Goal: Find specific page/section: Find specific page/section

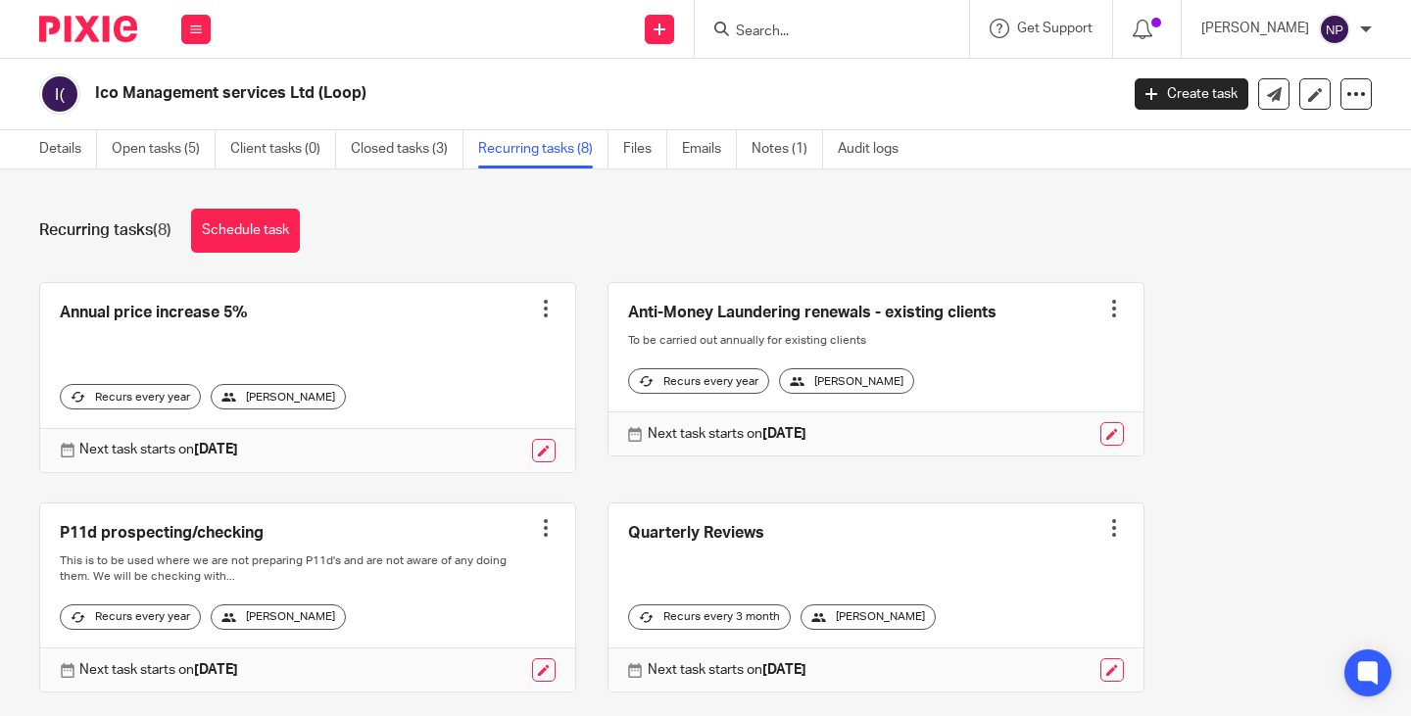
click at [792, 26] on input "Search" at bounding box center [822, 33] width 176 height 18
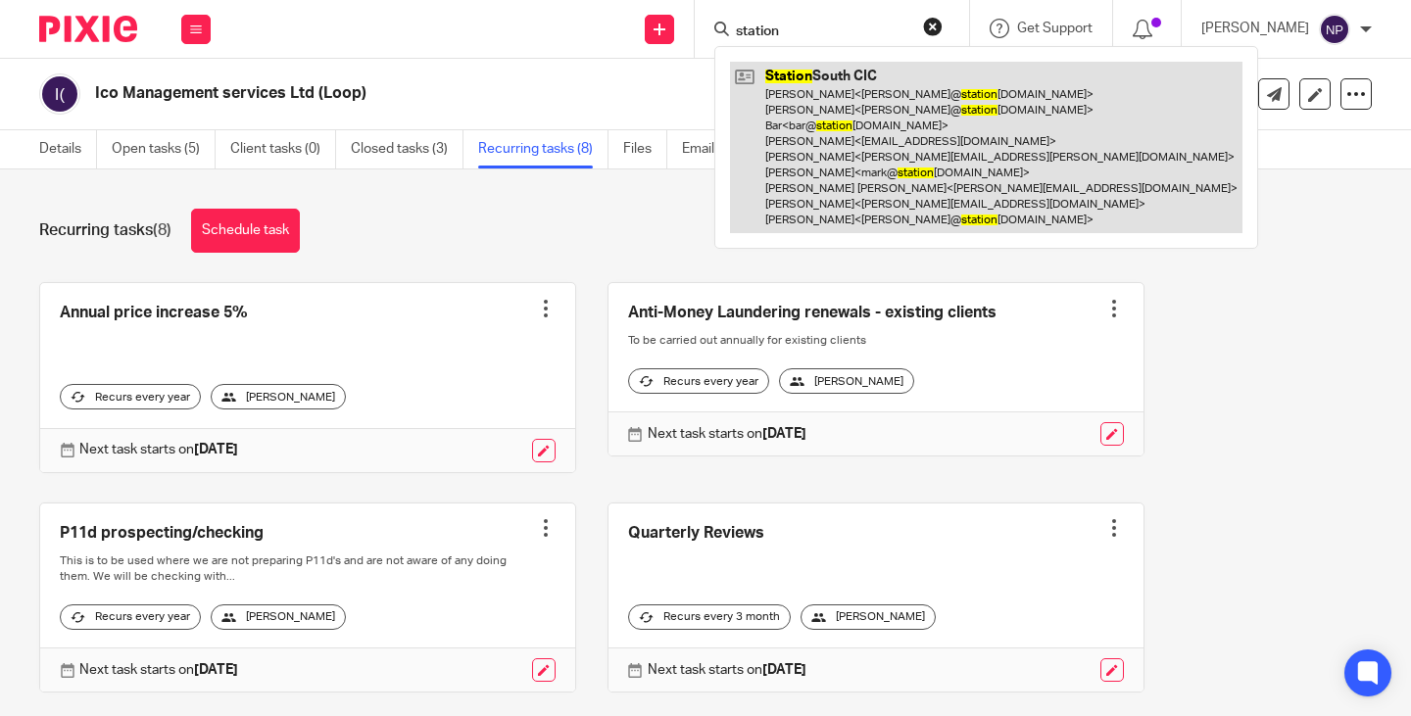
type input "station"
click at [861, 155] on link at bounding box center [986, 147] width 512 height 171
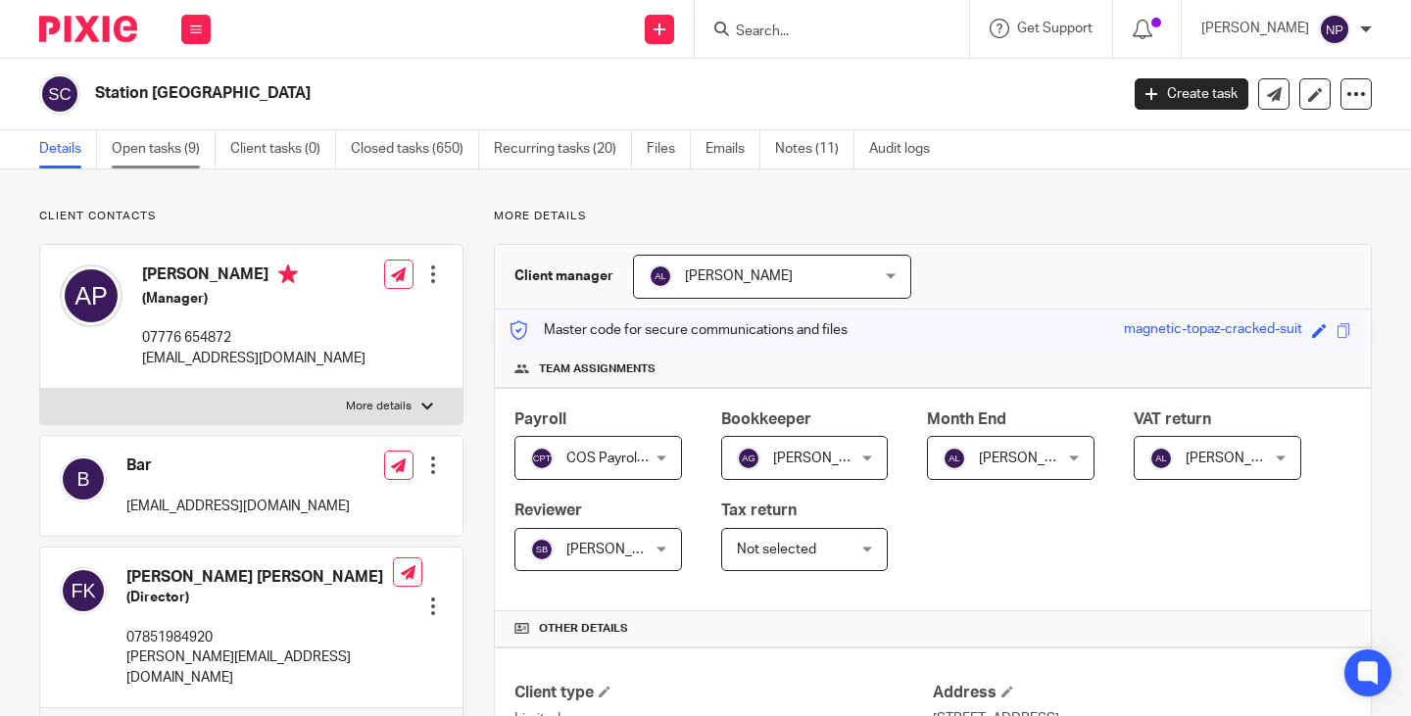
click at [169, 144] on link "Open tasks (9)" at bounding box center [164, 149] width 104 height 38
